Goal: Information Seeking & Learning: Check status

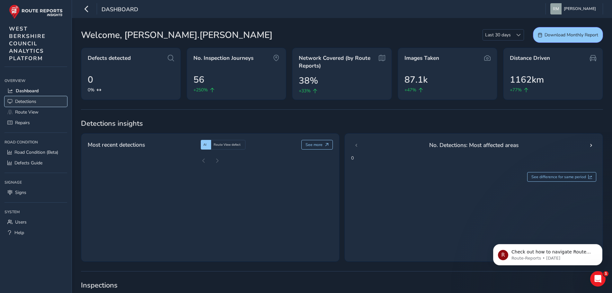
click at [27, 102] on span "Detections" at bounding box center [25, 101] width 21 height 6
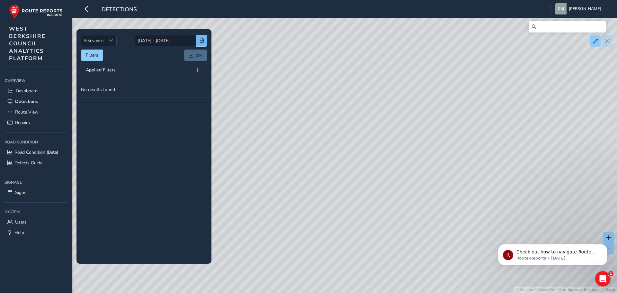
click at [202, 41] on span "button" at bounding box center [202, 40] width 4 height 4
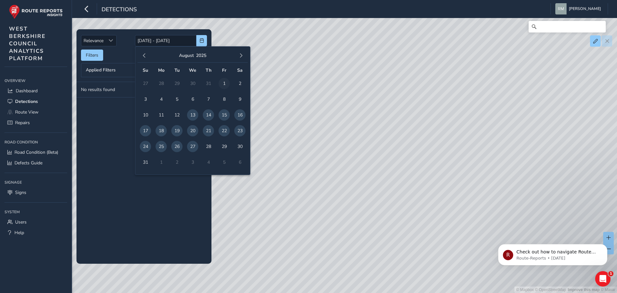
click at [226, 82] on span "1" at bounding box center [224, 83] width 11 height 11
type input "[DATE]"
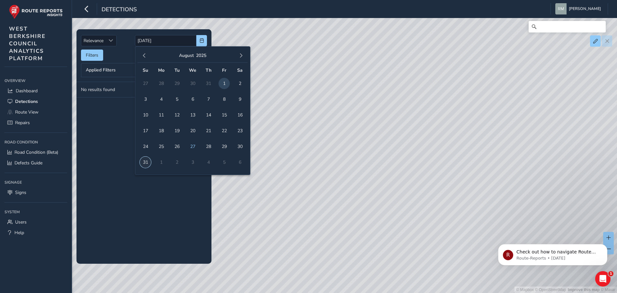
click at [144, 160] on span "31" at bounding box center [145, 161] width 11 height 11
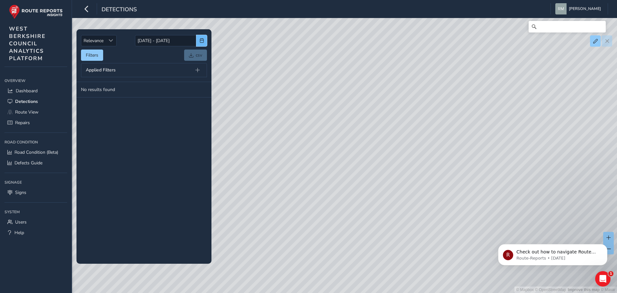
click at [201, 41] on span "button" at bounding box center [202, 40] width 4 height 4
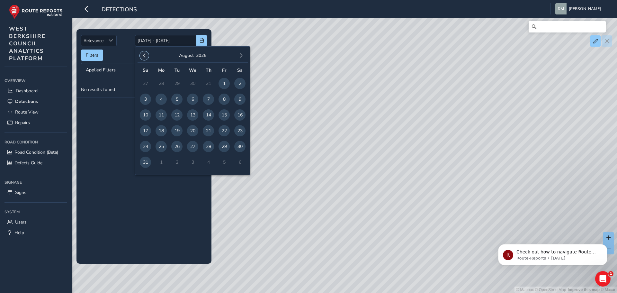
click at [143, 56] on span "button" at bounding box center [144, 55] width 4 height 4
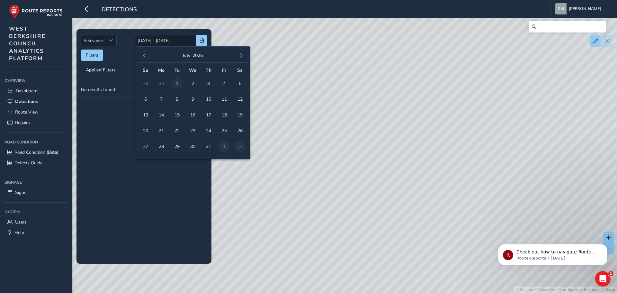
click at [177, 83] on span "1" at bounding box center [176, 83] width 11 height 11
type input "[DATE]"
click at [209, 148] on span "31" at bounding box center [208, 146] width 11 height 11
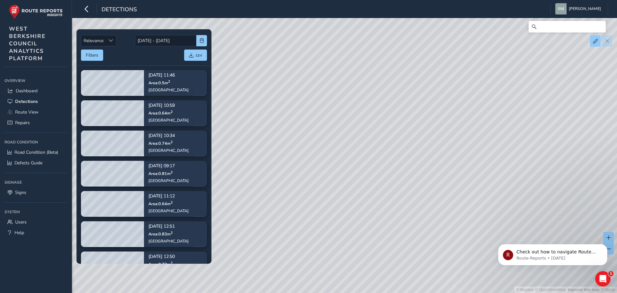
drag, startPoint x: 356, startPoint y: 174, endPoint x: 371, endPoint y: 181, distance: 16.7
click at [371, 181] on div "© Mapbox © OpenStreetMap Improve this map © Maxar" at bounding box center [308, 146] width 617 height 293
click at [473, 198] on div "© Mapbox © OpenStreetMap Improve this map © Maxar" at bounding box center [308, 146] width 617 height 293
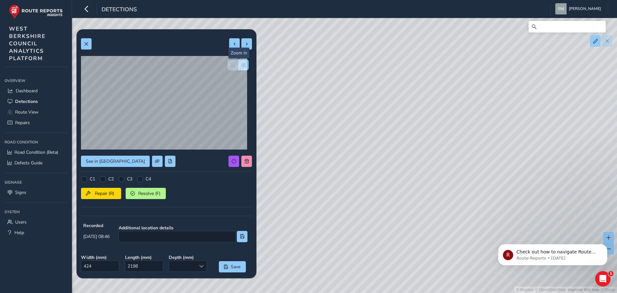
click at [241, 65] on span "button" at bounding box center [243, 65] width 4 height 4
click at [241, 64] on span "button" at bounding box center [243, 65] width 4 height 4
click at [229, 60] on button "button" at bounding box center [233, 64] width 11 height 11
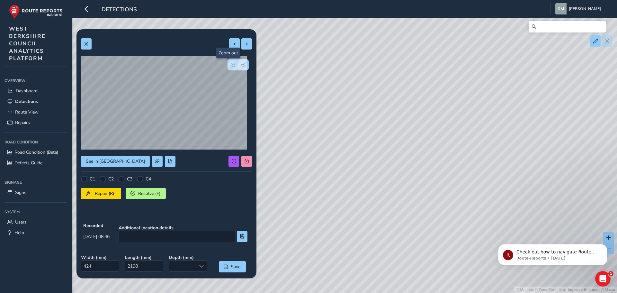
click at [229, 60] on button "button" at bounding box center [233, 64] width 11 height 11
click at [229, 61] on div at bounding box center [238, 64] width 21 height 11
click at [86, 47] on button at bounding box center [86, 43] width 11 height 11
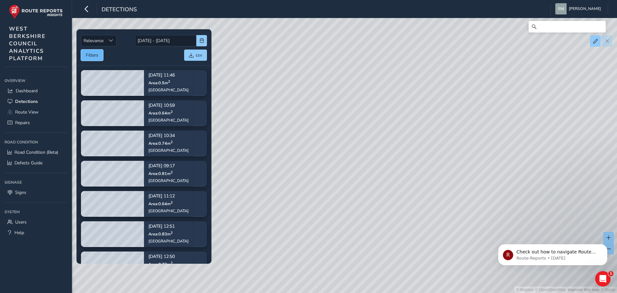
click at [96, 52] on button "Filters" at bounding box center [92, 54] width 22 height 11
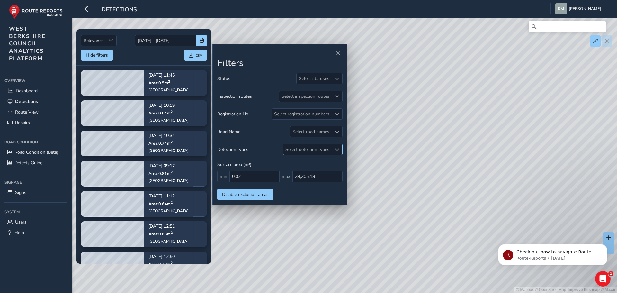
click at [337, 148] on span at bounding box center [337, 149] width 4 height 4
click at [337, 149] on span at bounding box center [337, 149] width 4 height 4
click at [331, 78] on div "Select statuses" at bounding box center [314, 78] width 35 height 11
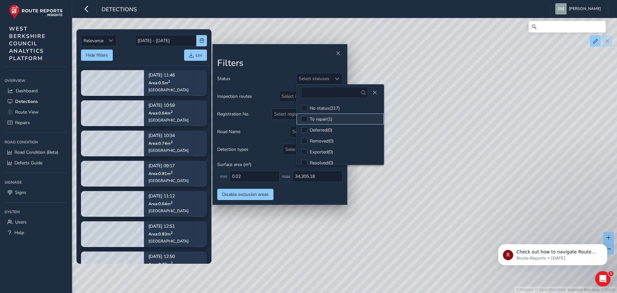
click at [311, 117] on div "To repair ( 1 )" at bounding box center [321, 119] width 22 height 6
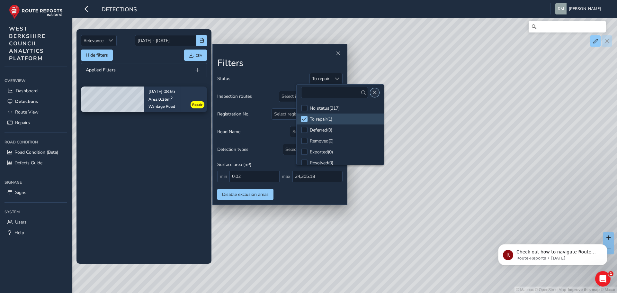
click at [372, 93] on span "Close" at bounding box center [374, 92] width 4 height 4
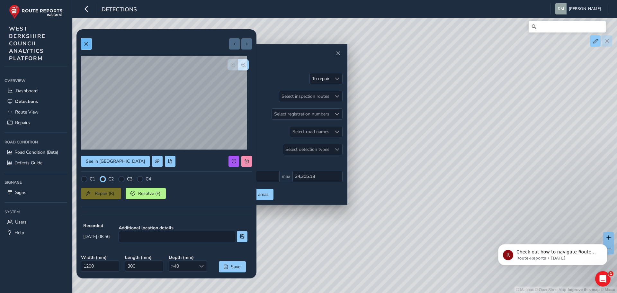
click at [87, 45] on span at bounding box center [86, 44] width 4 height 4
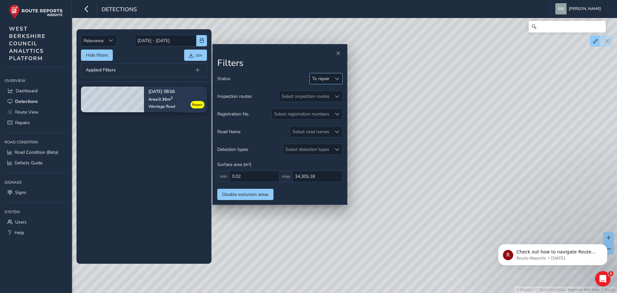
click at [334, 82] on div at bounding box center [337, 78] width 11 height 11
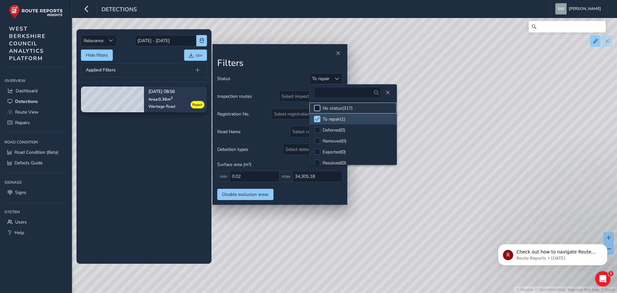
click at [317, 107] on div at bounding box center [317, 108] width 6 height 6
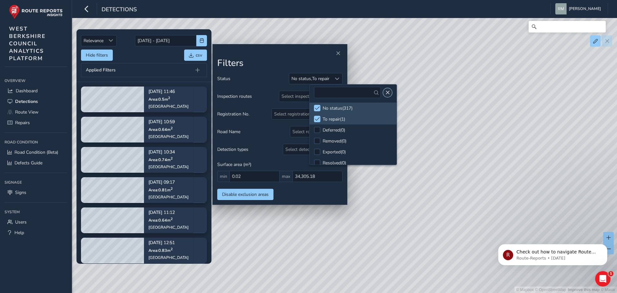
click at [383, 93] on button "Close" at bounding box center [387, 92] width 9 height 9
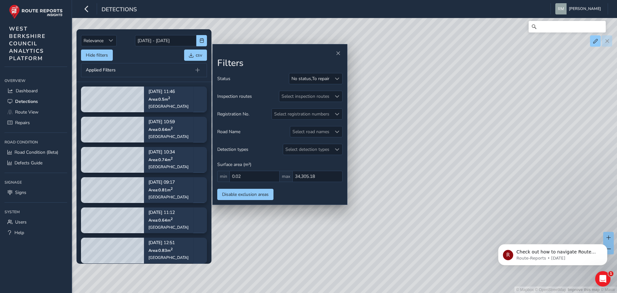
click at [400, 137] on div "© Mapbox © OpenStreetMap Improve this map © Maxar" at bounding box center [308, 146] width 617 height 293
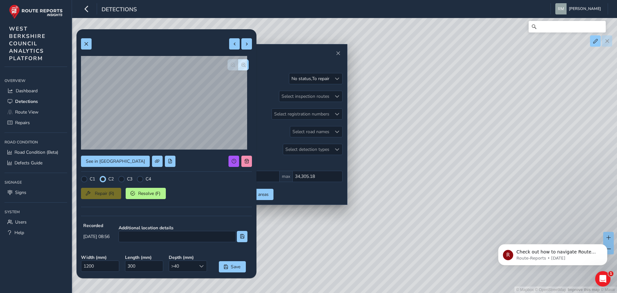
click at [504, 179] on div "© Mapbox © OpenStreetMap Improve this map © Maxar" at bounding box center [308, 146] width 617 height 293
type input "627"
type input "2879"
click at [425, 63] on div "© Mapbox © OpenStreetMap Improve this map © Maxar" at bounding box center [308, 146] width 617 height 293
type input "2537"
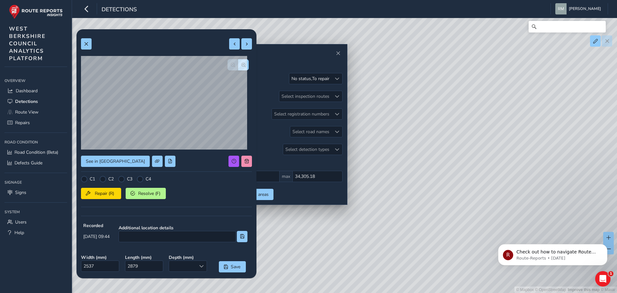
type input "10538"
click at [469, 78] on div "© Mapbox © OpenStreetMap Improve this map © Maxar" at bounding box center [308, 146] width 617 height 293
type input "1372"
type input "4253"
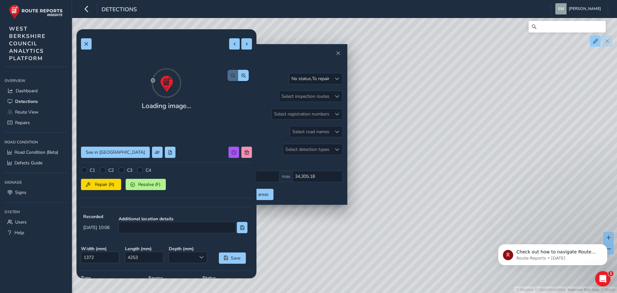
drag, startPoint x: 407, startPoint y: 120, endPoint x: 555, endPoint y: 115, distance: 147.9
click at [555, 115] on div "© Mapbox © OpenStreetMap Improve this map © Maxar" at bounding box center [308, 146] width 617 height 293
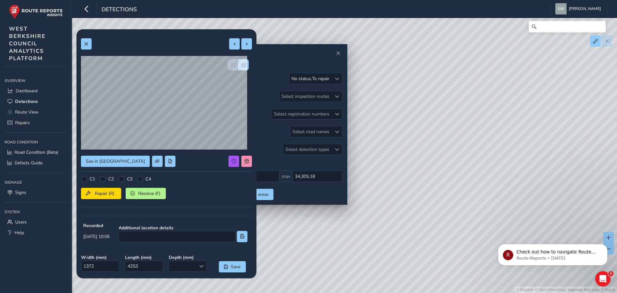
click at [396, 45] on div "© Mapbox © OpenStreetMap Improve this map © Maxar" at bounding box center [308, 146] width 617 height 293
type input "400"
type input "1434"
drag, startPoint x: 350, startPoint y: 231, endPoint x: 471, endPoint y: 206, distance: 123.6
click at [471, 206] on div "© Mapbox © OpenStreetMap Improve this map © Maxar" at bounding box center [308, 146] width 617 height 293
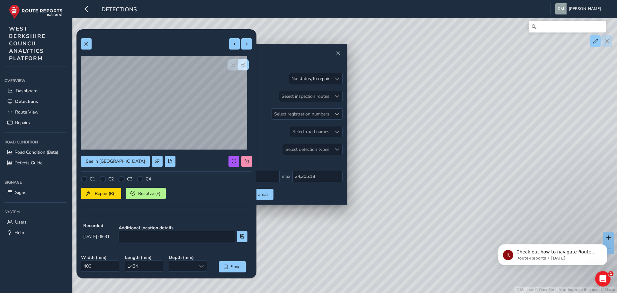
click at [411, 232] on div "© Mapbox © OpenStreetMap Improve this map © Maxar" at bounding box center [308, 146] width 617 height 293
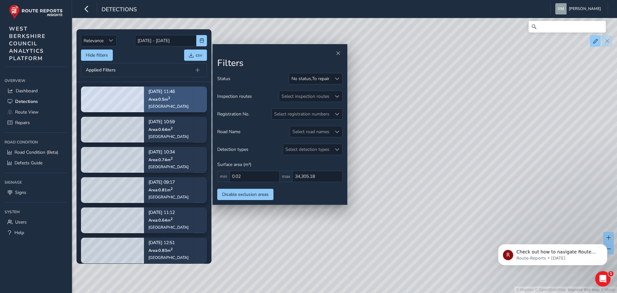
click at [157, 99] on span "Area: 0.5 m 2" at bounding box center [159, 98] width 22 height 5
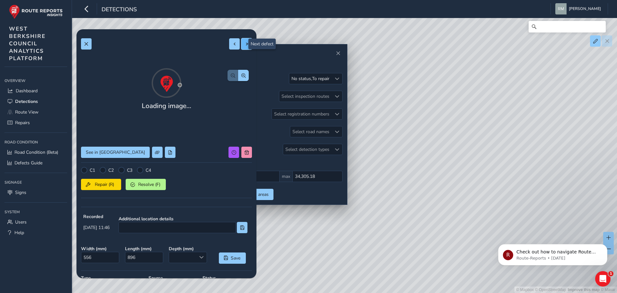
click at [245, 44] on span at bounding box center [247, 44] width 4 height 4
type input "847"
type input "1749"
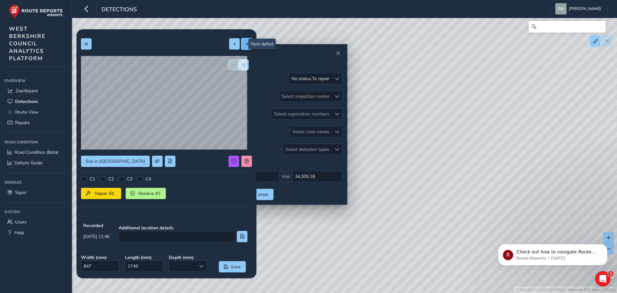
click at [245, 44] on span at bounding box center [247, 44] width 4 height 4
type input "536"
type input "493"
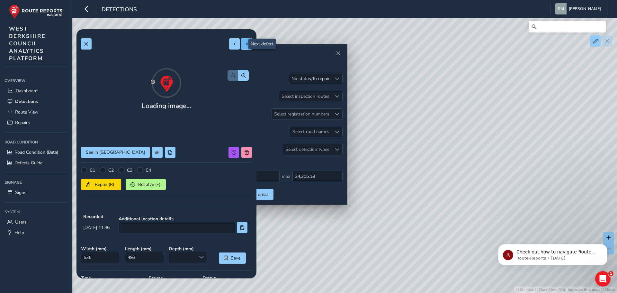
click at [245, 44] on span at bounding box center [247, 44] width 4 height 4
type input "330"
type input "746"
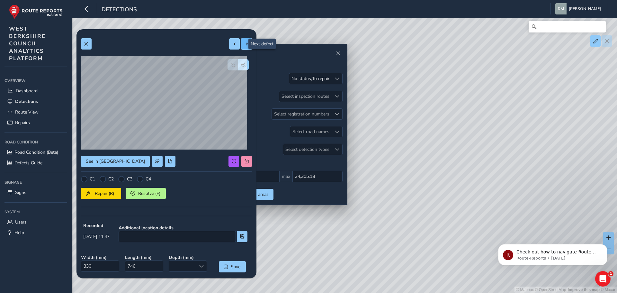
click at [245, 44] on span at bounding box center [247, 44] width 4 height 4
type input "176"
type input "485"
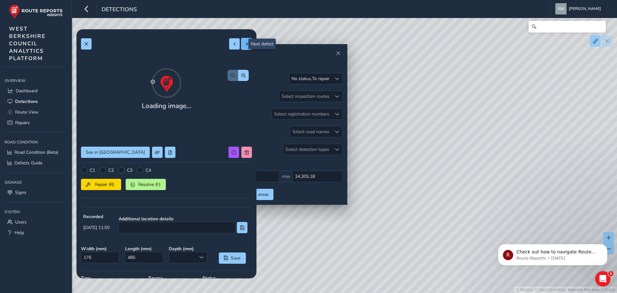
click at [245, 44] on span at bounding box center [247, 44] width 4 height 4
type input "887"
type input "1792"
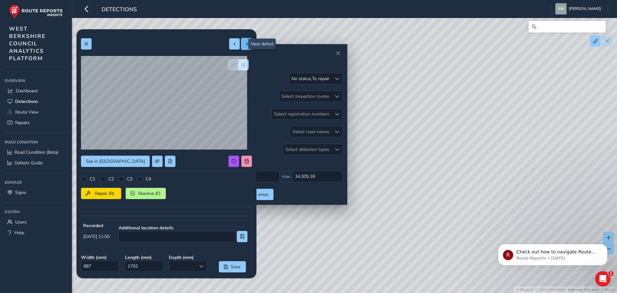
click at [245, 43] on span at bounding box center [247, 44] width 4 height 4
type input "5005"
type input "25628"
click at [199, 265] on span at bounding box center [201, 266] width 4 height 4
click at [212, 252] on div "Save" at bounding box center [232, 263] width 44 height 22
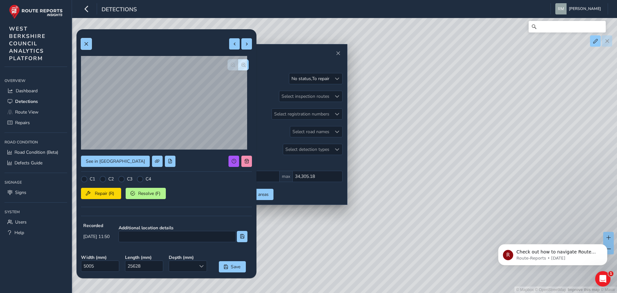
drag, startPoint x: 86, startPoint y: 41, endPoint x: 290, endPoint y: 39, distance: 204.1
click at [86, 42] on span at bounding box center [86, 44] width 4 height 4
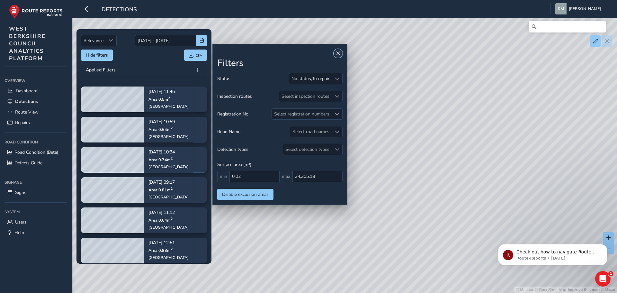
click at [340, 54] on span "Close" at bounding box center [338, 53] width 4 height 4
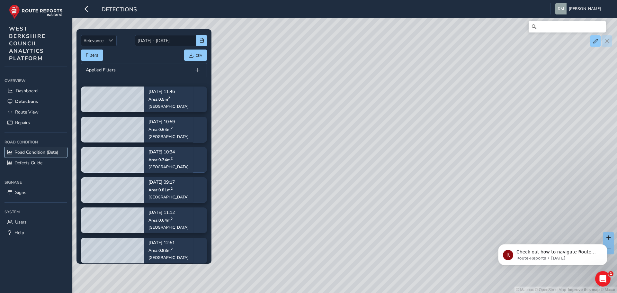
click at [30, 150] on span "Road Condition (Beta)" at bounding box center [36, 152] width 44 height 6
